Goal: Check status: Check status

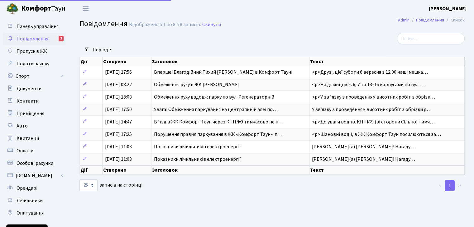
select select "25"
click at [36, 137] on span "Квитанції" at bounding box center [28, 138] width 23 height 7
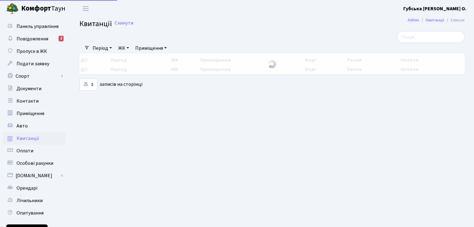
select select "25"
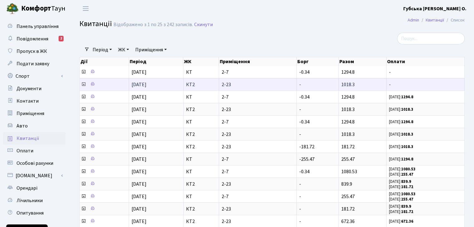
click at [83, 86] on icon at bounding box center [83, 84] width 5 height 5
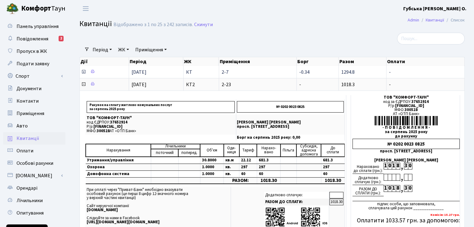
click at [83, 71] on icon at bounding box center [83, 71] width 5 height 5
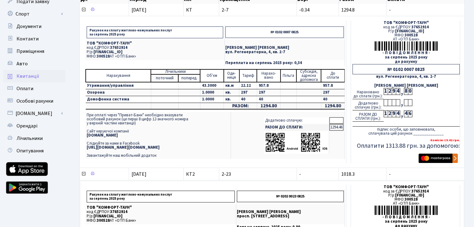
scroll to position [31, 0]
